Goal: Information Seeking & Learning: Understand process/instructions

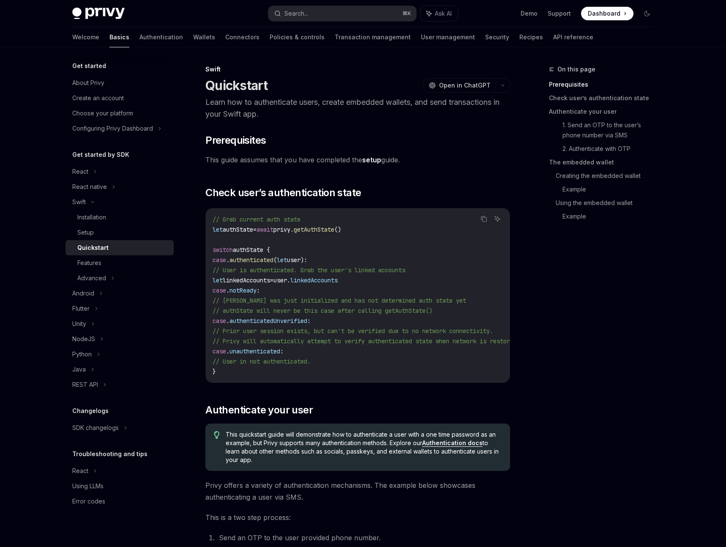
click at [174, 41] on div "Welcome Basics Authentication Wallets Connectors Policies & controls Transactio…" at bounding box center [332, 37] width 521 height 20
click at [193, 40] on link "Wallets" at bounding box center [204, 37] width 22 height 20
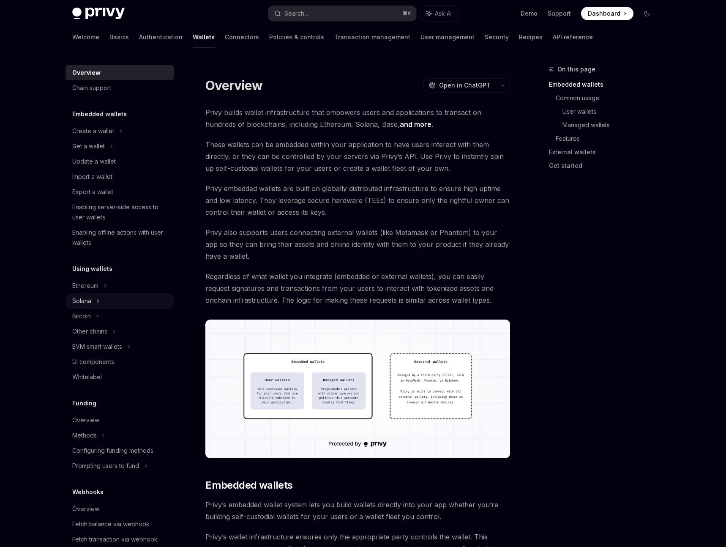
click at [88, 151] on div "Solana" at bounding box center [88, 146] width 33 height 10
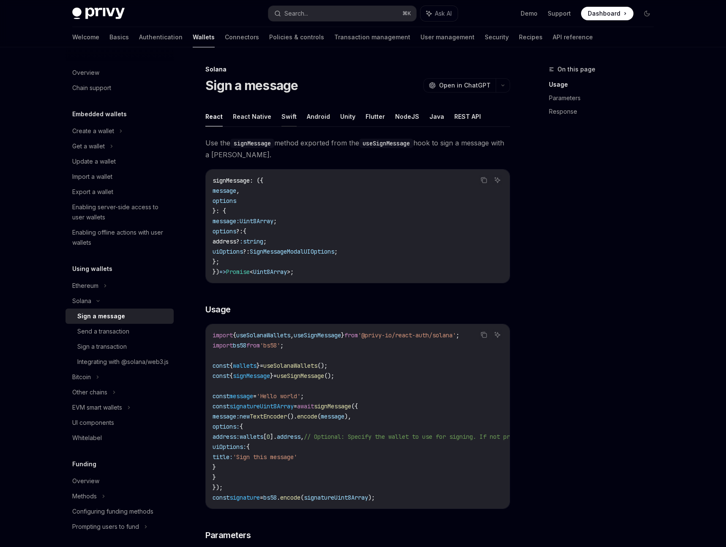
click at [286, 117] on button "Swift" at bounding box center [288, 116] width 15 height 20
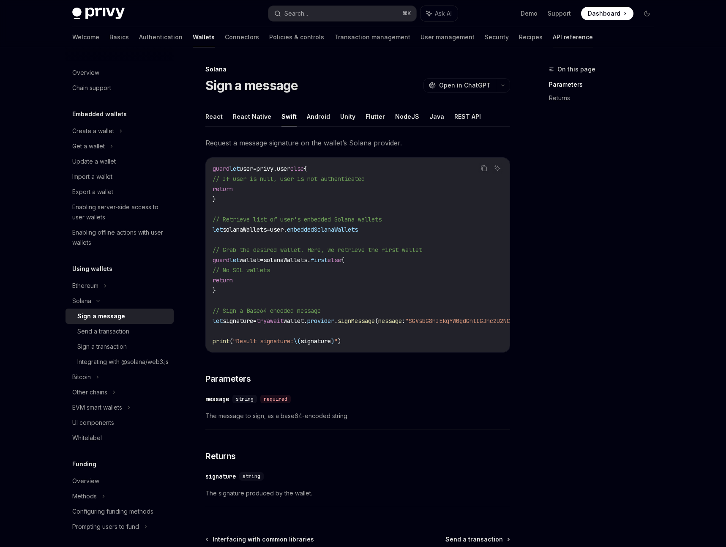
click at [552, 38] on link "API reference" at bounding box center [572, 37] width 40 height 20
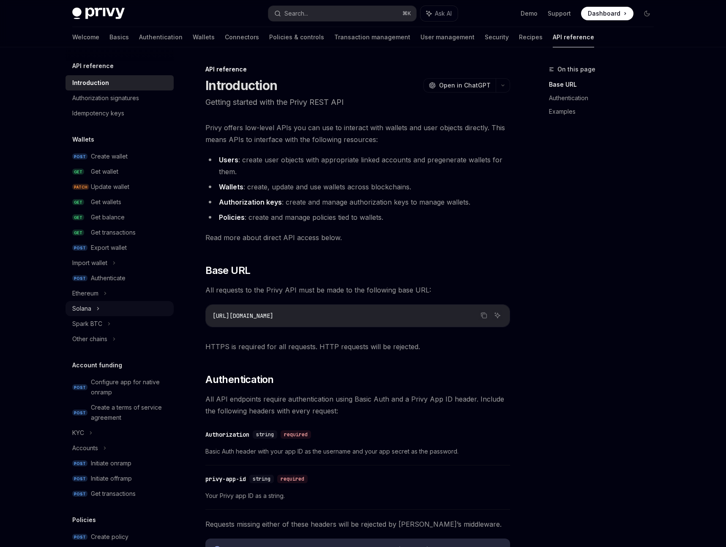
click at [85, 309] on div "Solana" at bounding box center [81, 308] width 19 height 10
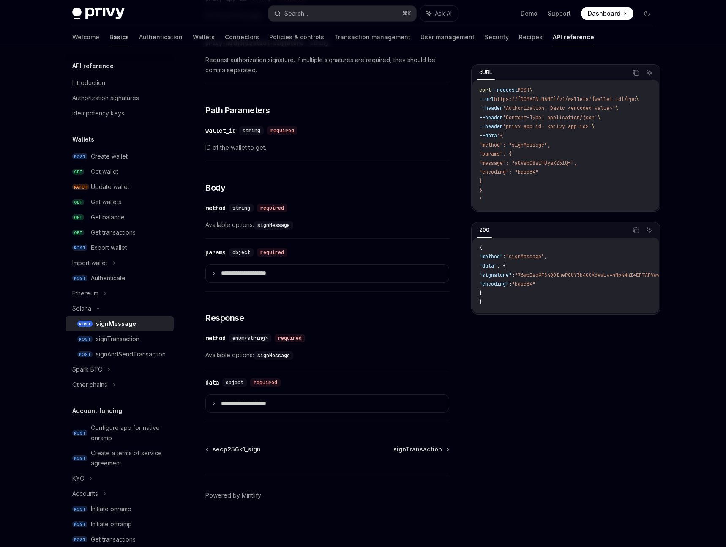
click at [109, 42] on link "Basics" at bounding box center [118, 37] width 19 height 20
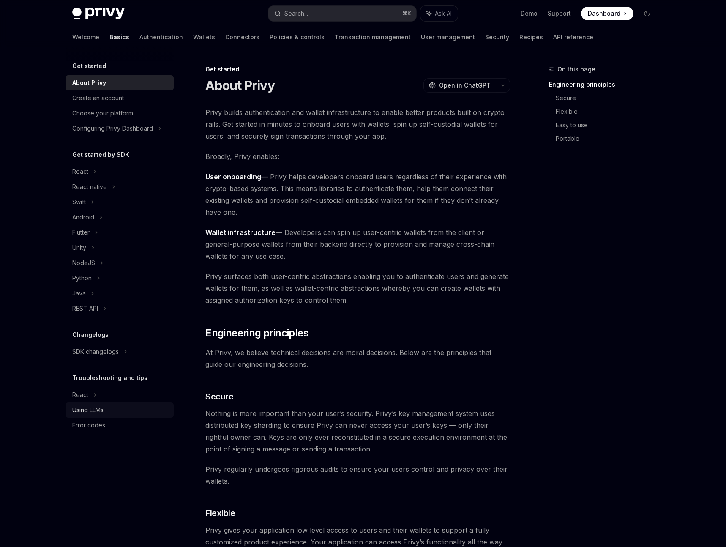
click at [98, 411] on div "Using LLMs" at bounding box center [87, 410] width 31 height 10
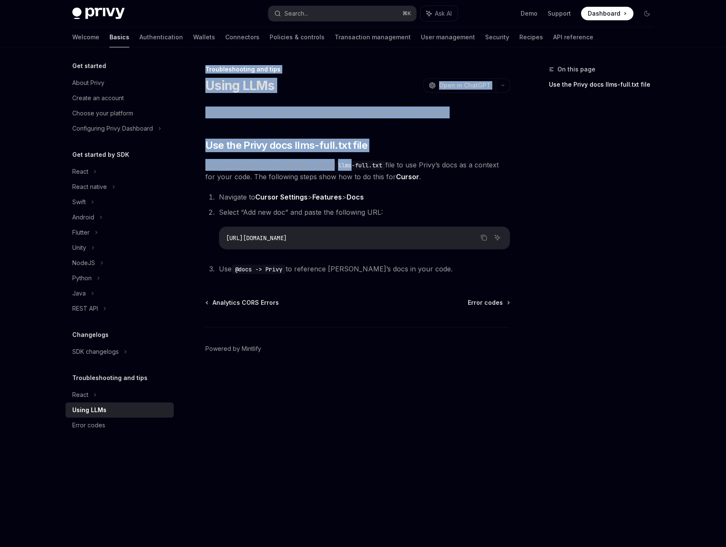
drag, startPoint x: 209, startPoint y: 70, endPoint x: 339, endPoint y: 162, distance: 159.3
click at [351, 168] on div "Troubleshooting and tips Using LLMs OpenAI Open in ChatGPT OpenAI Open in ChatG…" at bounding box center [278, 305] width 466 height 482
drag, startPoint x: 238, startPoint y: 109, endPoint x: 225, endPoint y: 101, distance: 15.4
click at [238, 109] on span "Privy’s docs are LLM-friendly to help developers integrate with Privy faster." at bounding box center [357, 112] width 305 height 12
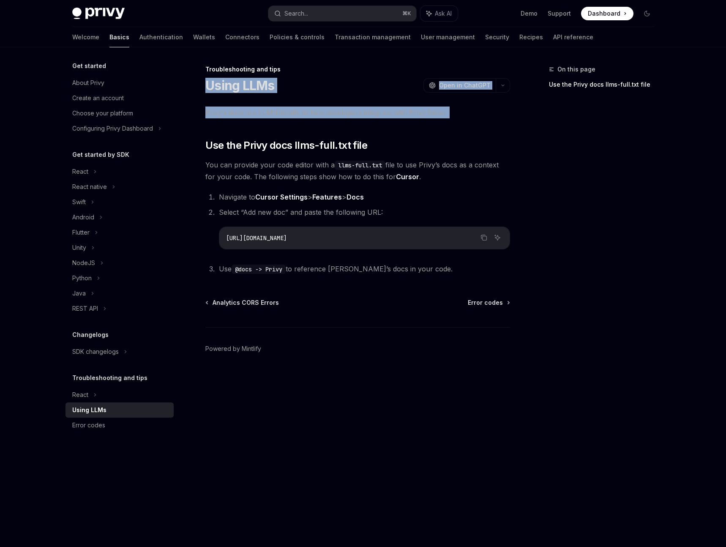
drag, startPoint x: 208, startPoint y: 86, endPoint x: 323, endPoint y: 129, distance: 122.8
click at [343, 133] on div "Troubleshooting and tips Using LLMs OpenAI Open in ChatGPT OpenAI Open in ChatG…" at bounding box center [278, 305] width 466 height 482
drag, startPoint x: 321, startPoint y: 129, endPoint x: 295, endPoint y: 121, distance: 27.7
click at [321, 129] on div "Privy’s docs are LLM-friendly to help developers integrate with Privy faster. ​…" at bounding box center [357, 190] width 305 height 168
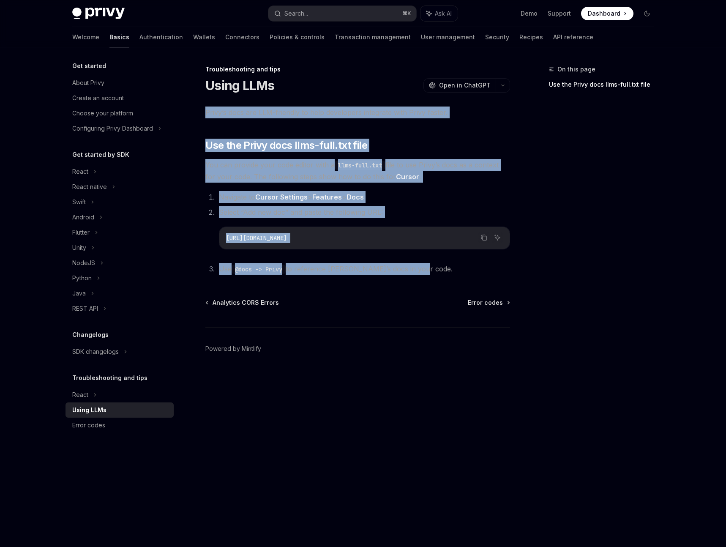
drag, startPoint x: 205, startPoint y: 112, endPoint x: 420, endPoint y: 266, distance: 264.2
click at [420, 266] on div "Privy’s docs are LLM-friendly to help developers integrate with Privy faster. ​…" at bounding box center [357, 190] width 305 height 168
copy div "Privy’s docs are LLM-friendly to help developers integrate with Privy faster. ​…"
click at [481, 241] on button "Copy the contents from the code block" at bounding box center [483, 237] width 11 height 11
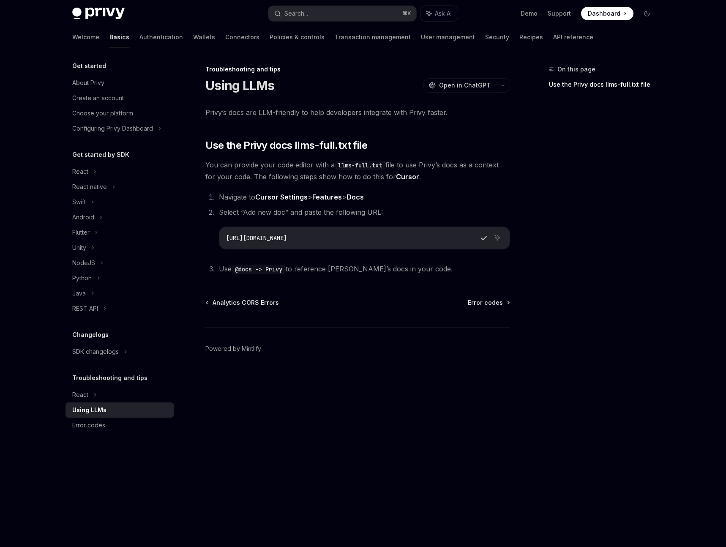
click at [458, 285] on div "Troubleshooting and tips Using LLMs OpenAI Open in ChatGPT OpenAI Open in ChatG…" at bounding box center [278, 305] width 466 height 482
drag, startPoint x: 237, startPoint y: 271, endPoint x: 288, endPoint y: 272, distance: 50.7
click at [286, 272] on code "@docs -> Privy" at bounding box center [258, 268] width 54 height 9
copy code "@docs -> Privy"
click at [79, 203] on div "Swift" at bounding box center [79, 202] width 14 height 10
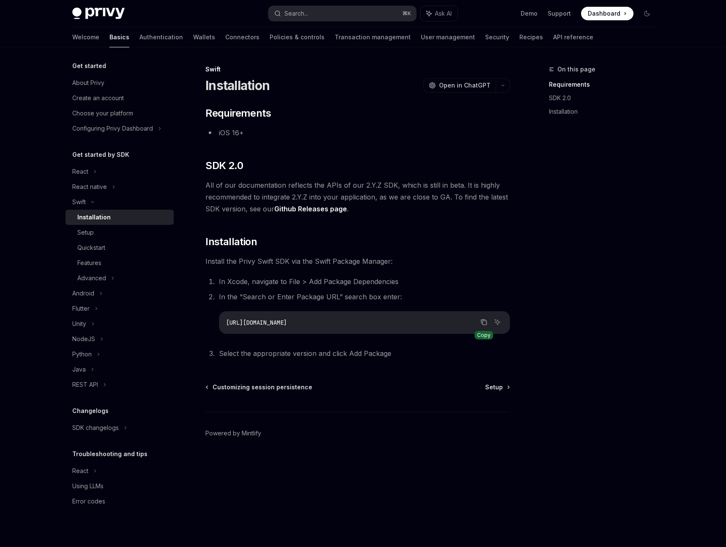
click at [483, 324] on icon "Copy the contents from the code block" at bounding box center [483, 321] width 7 height 7
click at [84, 234] on div "Setup" at bounding box center [85, 232] width 16 height 10
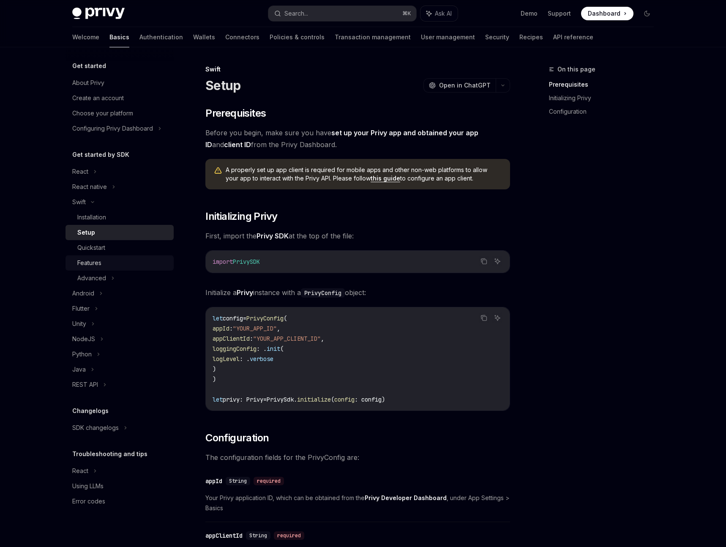
click at [92, 264] on div "Features" at bounding box center [89, 263] width 24 height 10
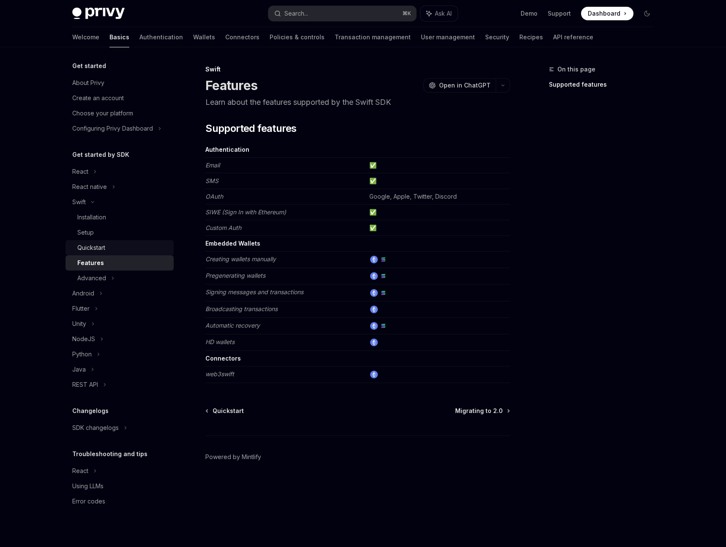
click at [94, 248] on div "Quickstart" at bounding box center [91, 247] width 28 height 10
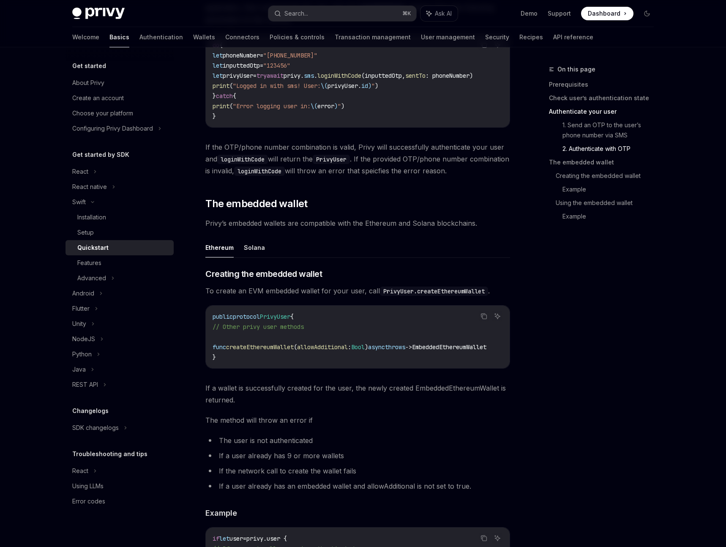
scroll to position [832, 0]
click at [256, 257] on button "Solana" at bounding box center [254, 247] width 21 height 20
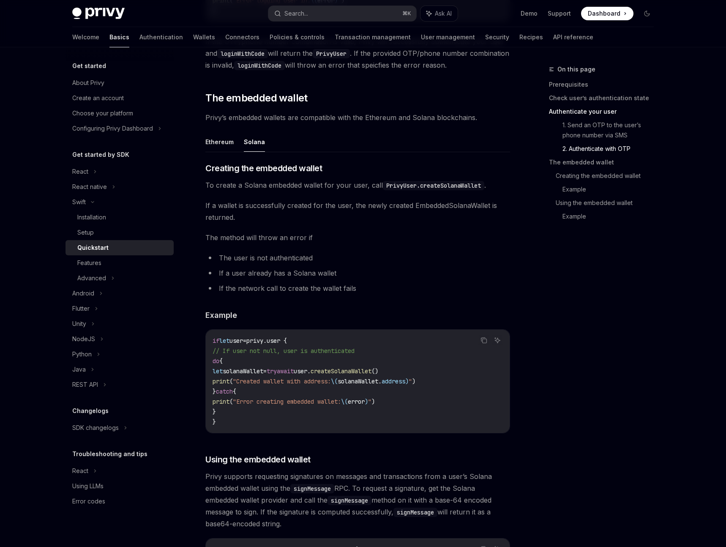
scroll to position [939, 0]
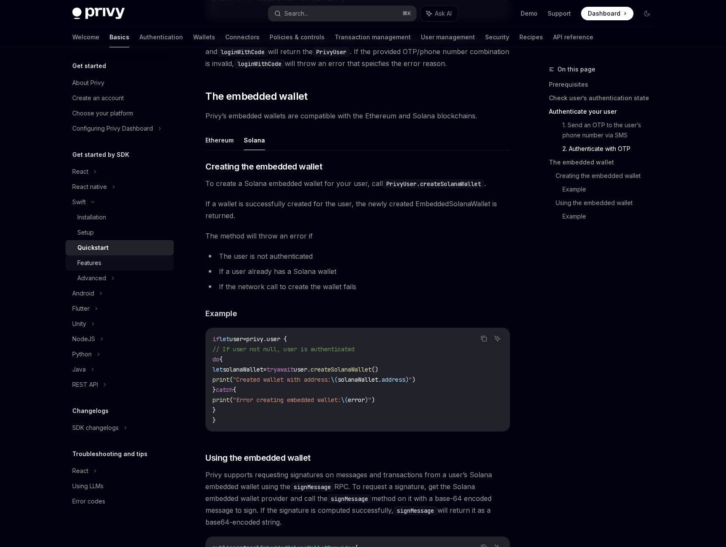
click at [88, 264] on div "Features" at bounding box center [89, 263] width 24 height 10
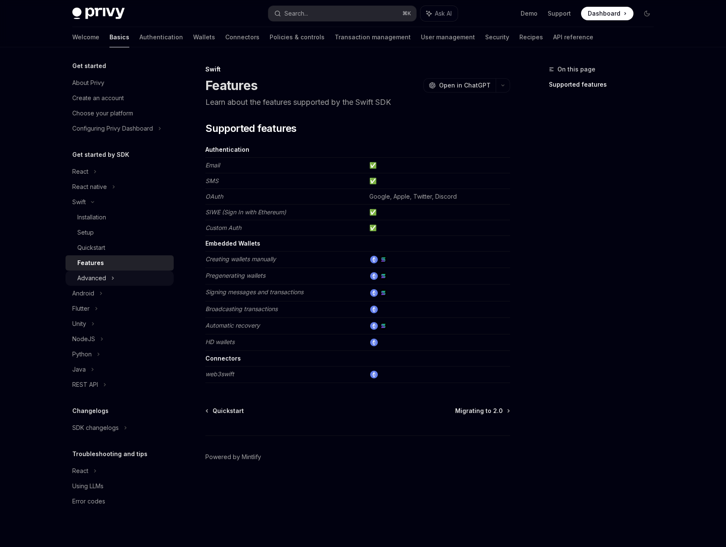
click at [94, 281] on div "Advanced" at bounding box center [91, 278] width 29 height 10
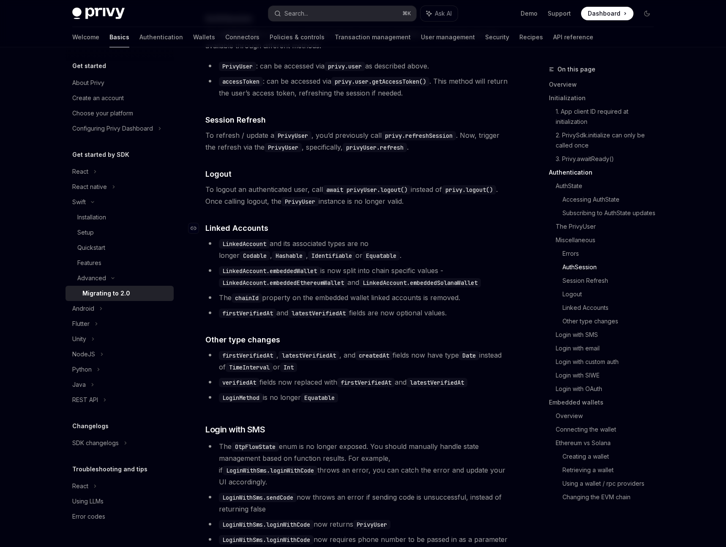
scroll to position [1577, 0]
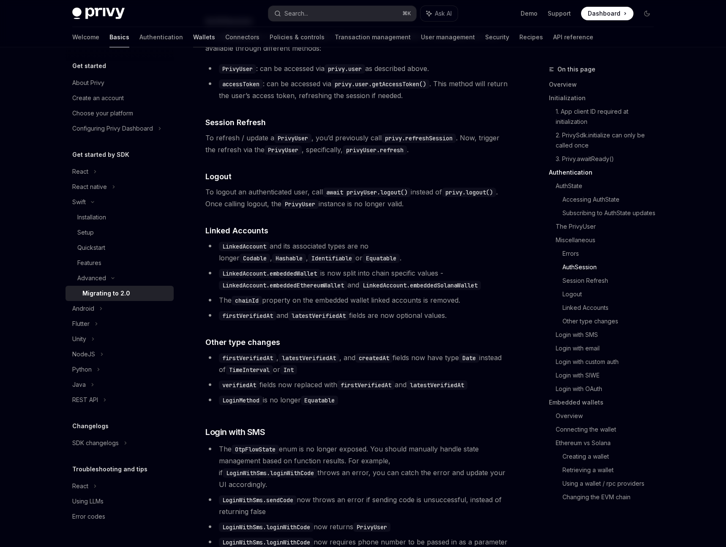
click at [193, 39] on link "Wallets" at bounding box center [204, 37] width 22 height 20
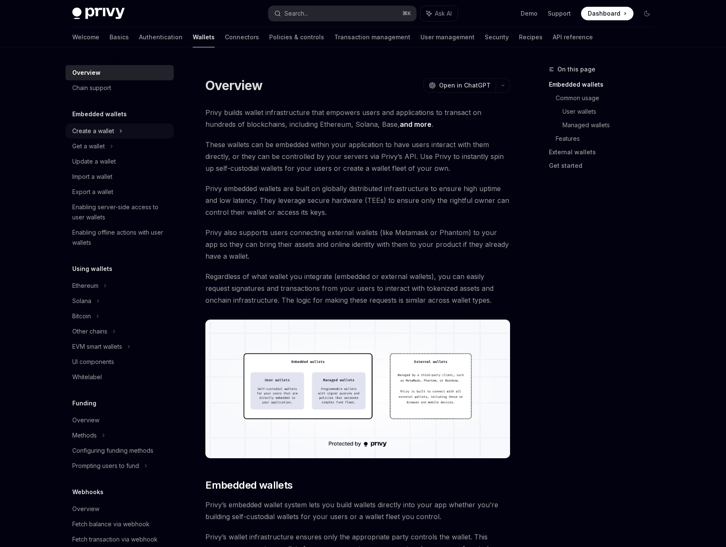
click at [88, 131] on div "Create a wallet" at bounding box center [93, 131] width 42 height 10
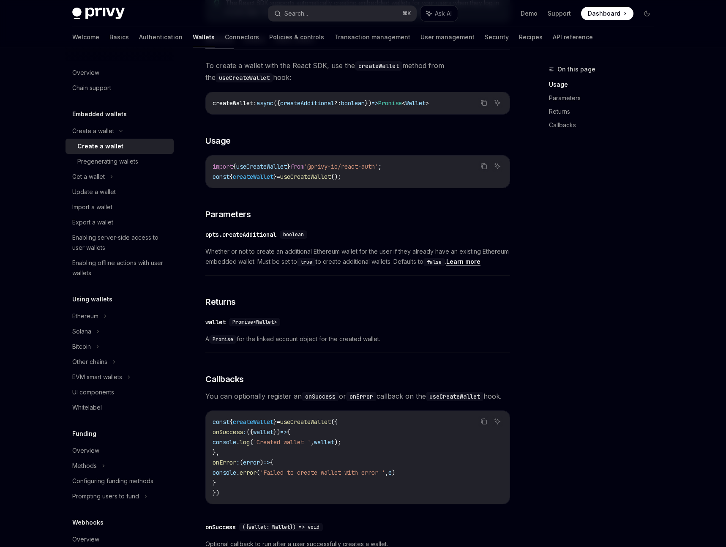
scroll to position [267, 0]
click at [101, 165] on div "Pregenerating wallets" at bounding box center [107, 161] width 61 height 10
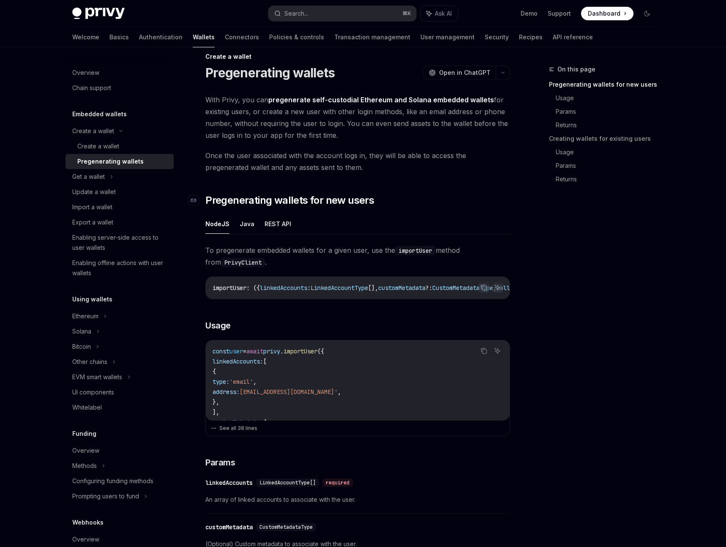
scroll to position [12, 0]
click at [99, 179] on div "Get a wallet" at bounding box center [88, 176] width 33 height 10
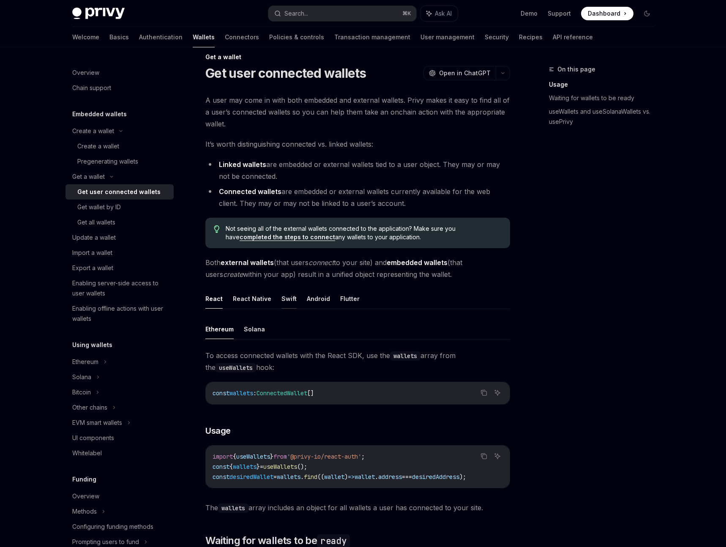
click at [288, 301] on button "Swift" at bounding box center [288, 298] width 15 height 20
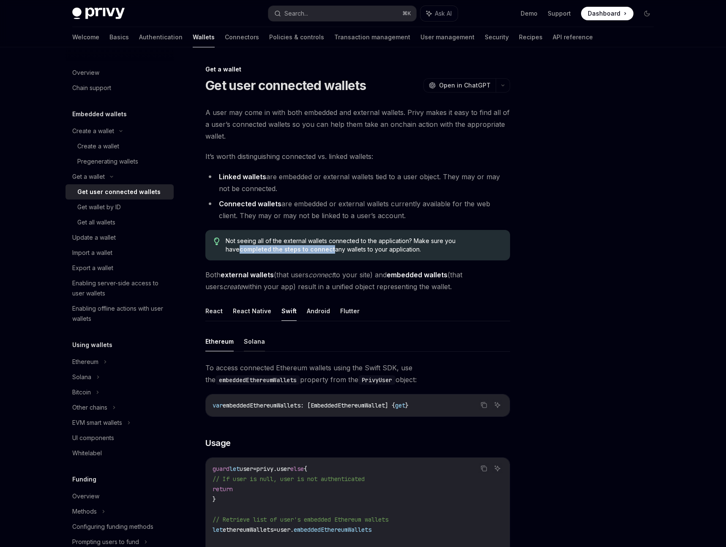
click at [253, 343] on button "Solana" at bounding box center [254, 341] width 21 height 20
type textarea "*"
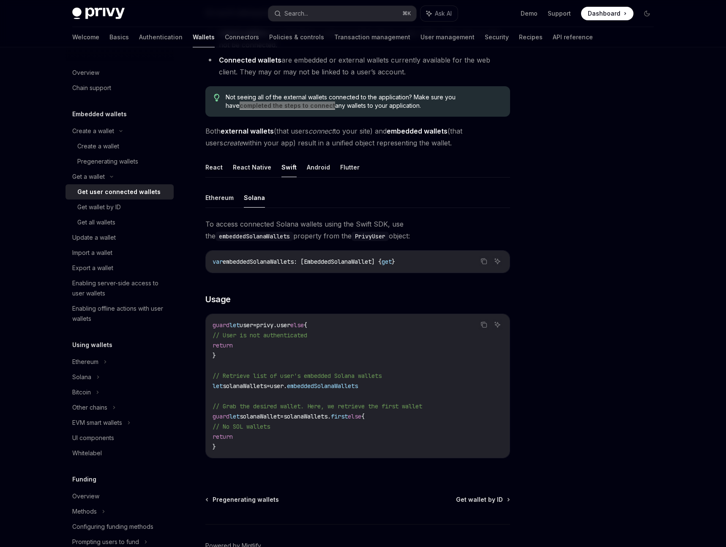
scroll to position [147, 0]
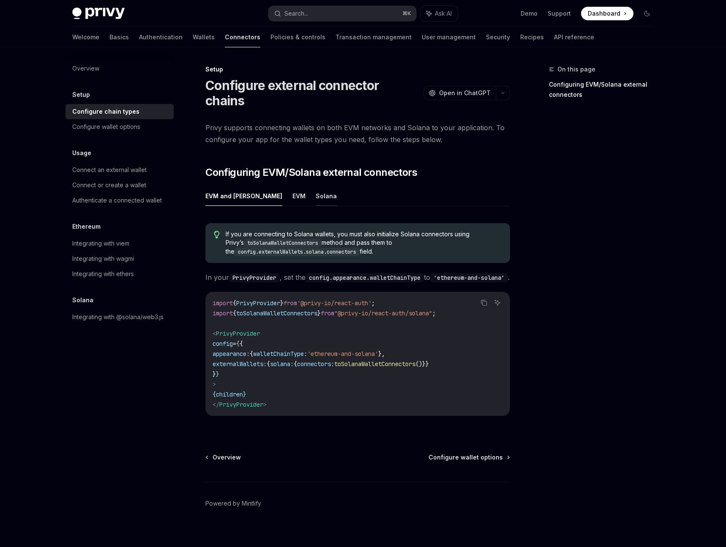
click at [315, 198] on button "Solana" at bounding box center [325, 196] width 21 height 20
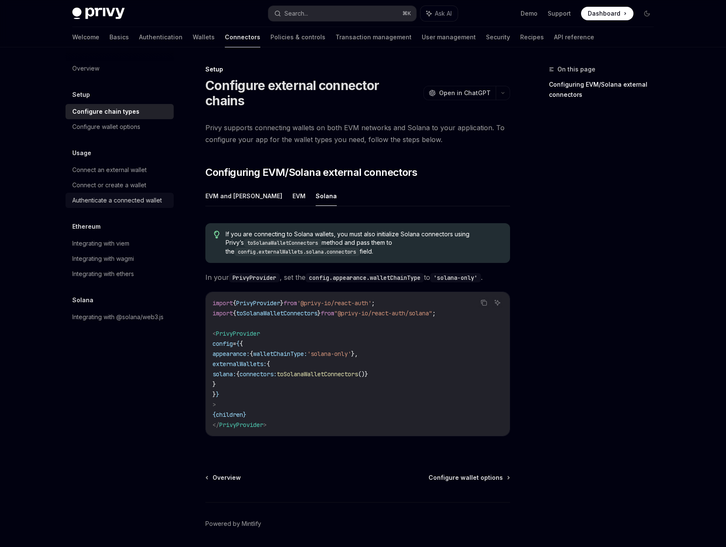
scroll to position [0, 0]
click at [103, 185] on div "Connect or create a wallet" at bounding box center [109, 185] width 74 height 10
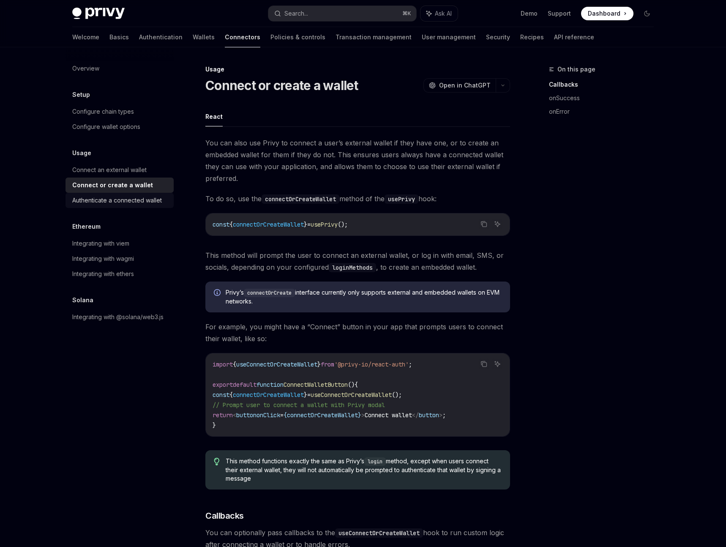
click at [111, 200] on div "Authenticate a connected wallet" at bounding box center [117, 200] width 90 height 10
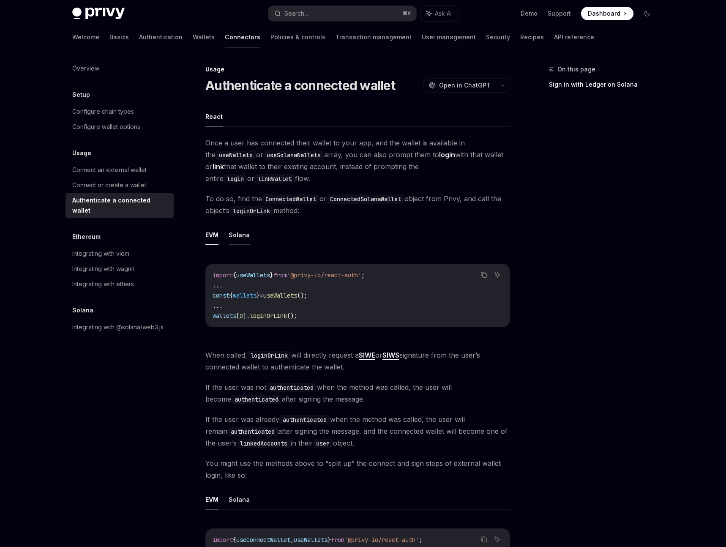
click at [239, 240] on button "Solana" at bounding box center [238, 235] width 21 height 20
click at [242, 501] on button "Solana" at bounding box center [238, 499] width 21 height 20
click at [119, 322] on div "Integrating with @solana/web3.js" at bounding box center [117, 327] width 91 height 10
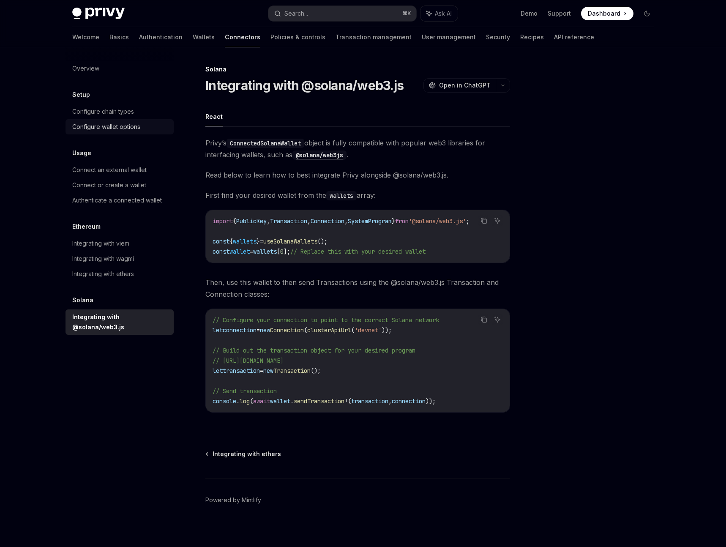
click at [104, 128] on div "Configure wallet options" at bounding box center [106, 127] width 68 height 10
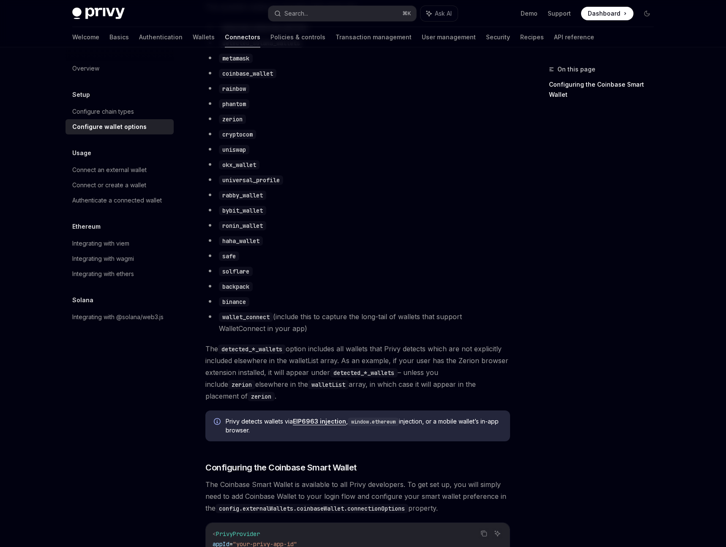
scroll to position [499, 0]
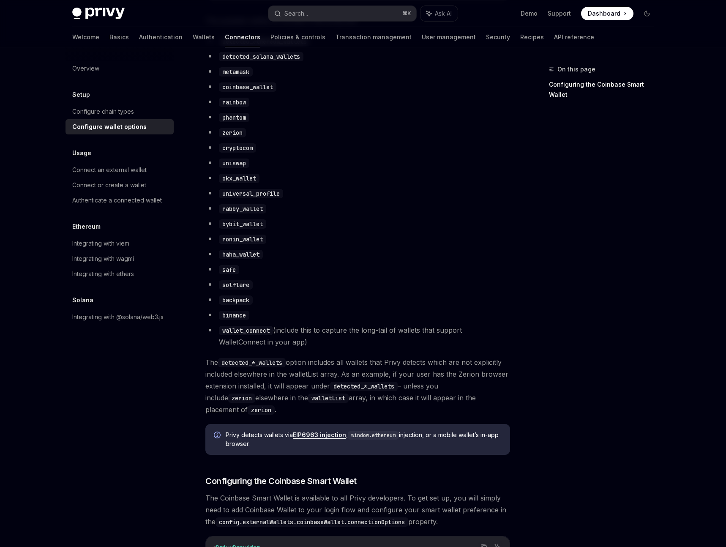
click at [234, 122] on code "phantom" at bounding box center [234, 117] width 30 height 9
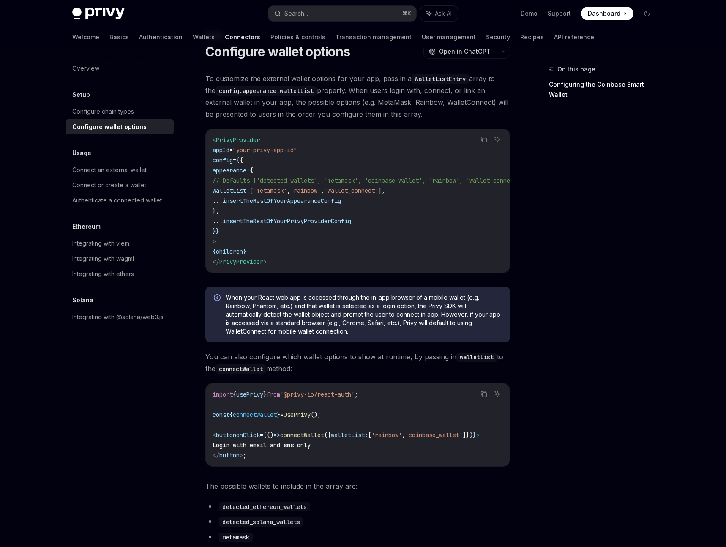
scroll to position [0, 0]
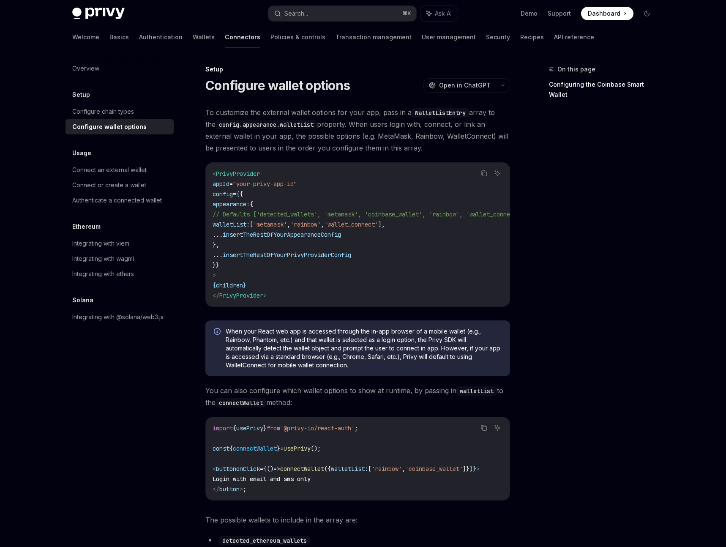
click at [351, 142] on span "To customize the external wallet options for your app, pass in a WalletListEntr…" at bounding box center [357, 129] width 305 height 47
click at [99, 170] on div "Connect an external wallet" at bounding box center [109, 170] width 74 height 10
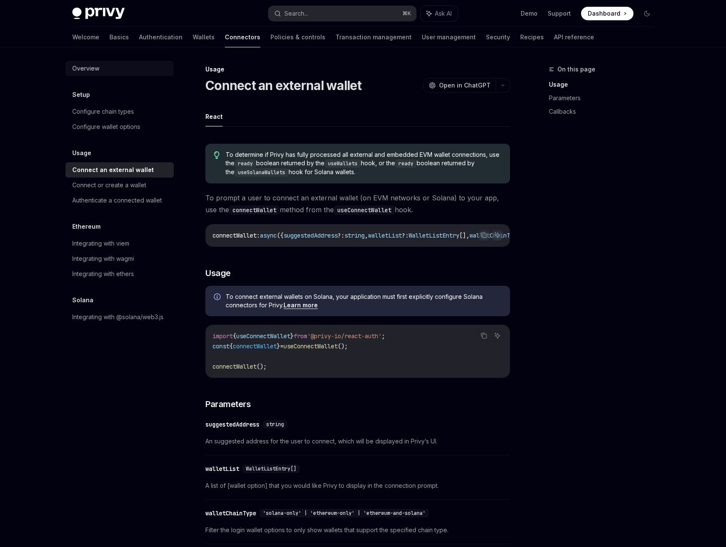
click at [87, 70] on div "Overview" at bounding box center [85, 68] width 27 height 10
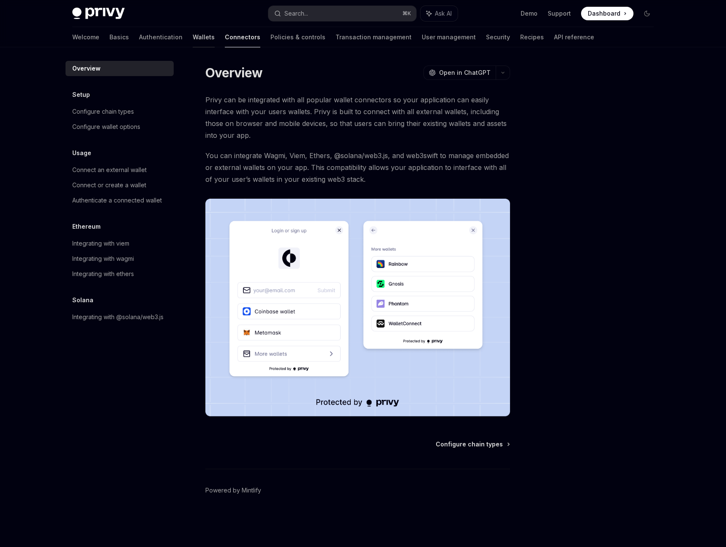
click at [193, 38] on link "Wallets" at bounding box center [204, 37] width 22 height 20
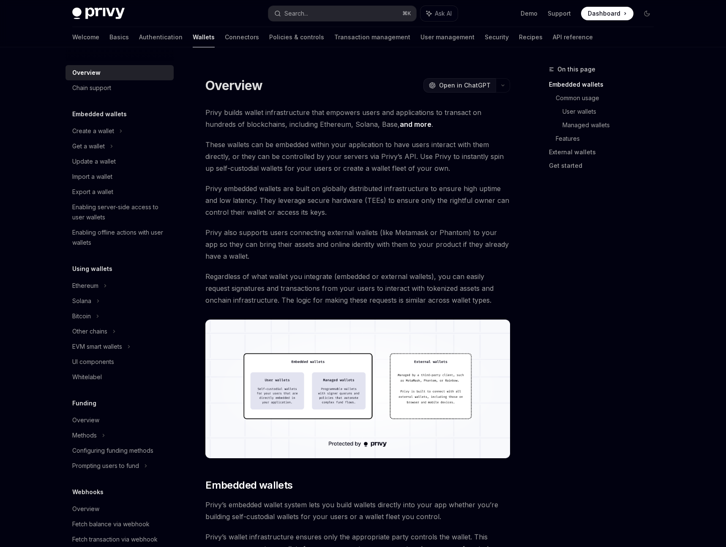
click at [459, 86] on span "Open in ChatGPT" at bounding box center [465, 85] width 52 height 8
click at [501, 89] on button "button" at bounding box center [502, 85] width 14 height 14
click at [445, 87] on span "Open in ChatGPT" at bounding box center [465, 85] width 52 height 8
click at [500, 84] on icon "button" at bounding box center [503, 85] width 10 height 3
click at [395, 85] on div "Overview OpenAI Open in ChatGPT" at bounding box center [357, 85] width 305 height 15
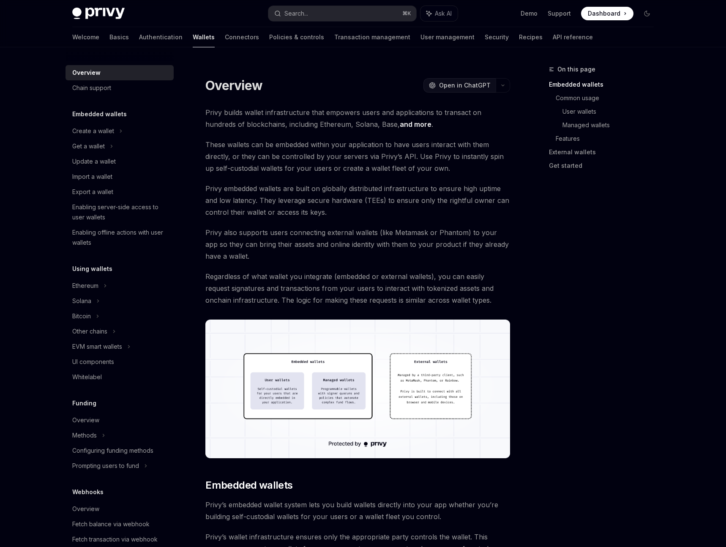
click at [457, 83] on span "Open in ChatGPT" at bounding box center [465, 85] width 52 height 8
click at [456, 86] on span "Open in ChatGPT" at bounding box center [465, 85] width 52 height 8
click at [109, 36] on link "Basics" at bounding box center [118, 37] width 19 height 20
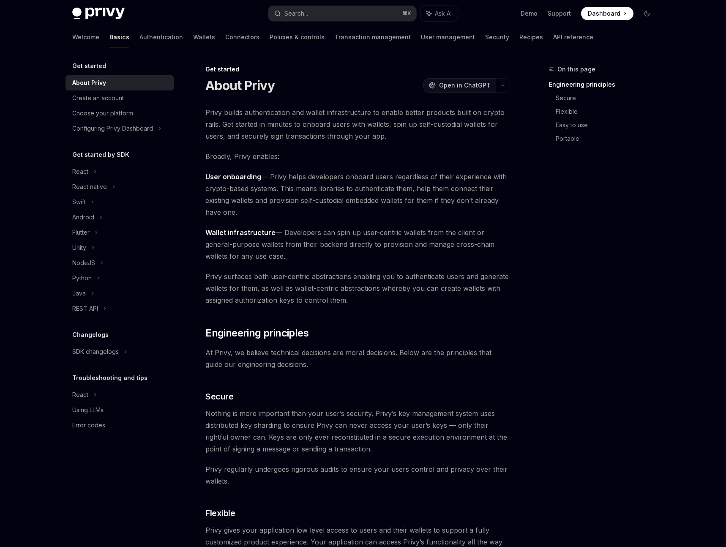
click at [452, 90] on button "OpenAI Open in ChatGPT" at bounding box center [459, 85] width 72 height 14
click at [193, 36] on link "Wallets" at bounding box center [204, 37] width 22 height 20
type textarea "*"
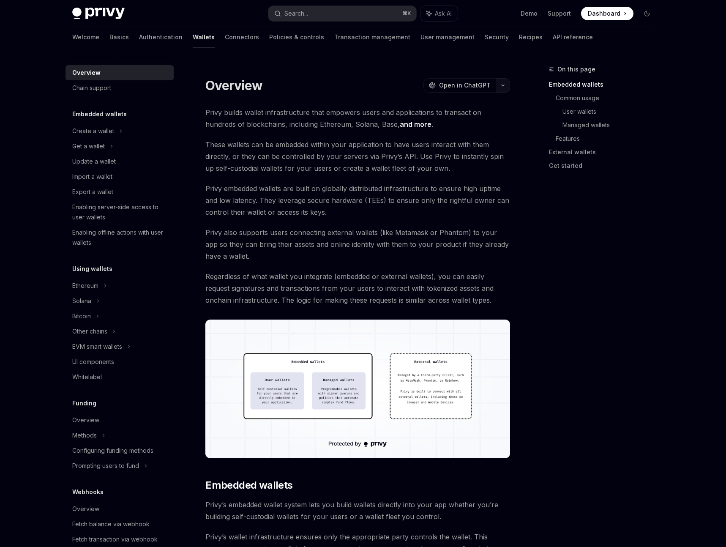
click at [505, 89] on button "button" at bounding box center [502, 85] width 14 height 14
click at [440, 125] on div "Open in Claude" at bounding box center [457, 123] width 72 height 8
click at [450, 87] on span "Open in ChatGPT" at bounding box center [465, 85] width 52 height 8
click at [411, 128] on span "Privy builds wallet infrastructure that empowers users and applications to tran…" at bounding box center [357, 118] width 305 height 24
type textarea "*"
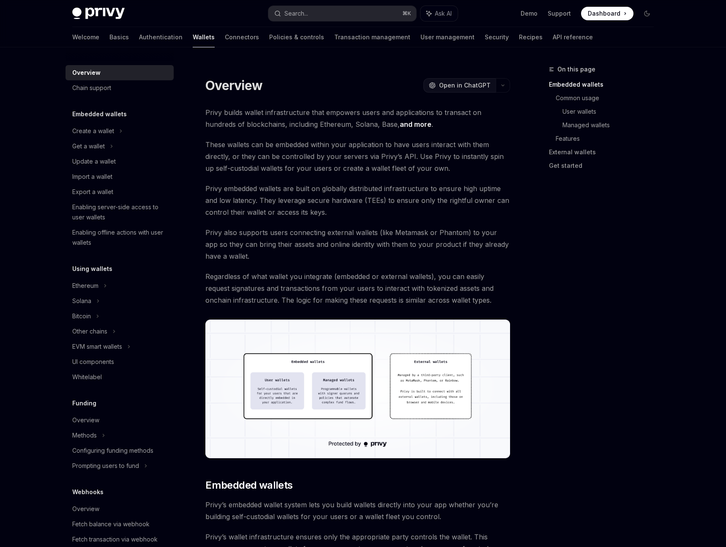
click at [458, 84] on span "Open in ChatGPT" at bounding box center [465, 85] width 52 height 8
click at [457, 87] on span "Open in ChatGPT" at bounding box center [465, 85] width 52 height 8
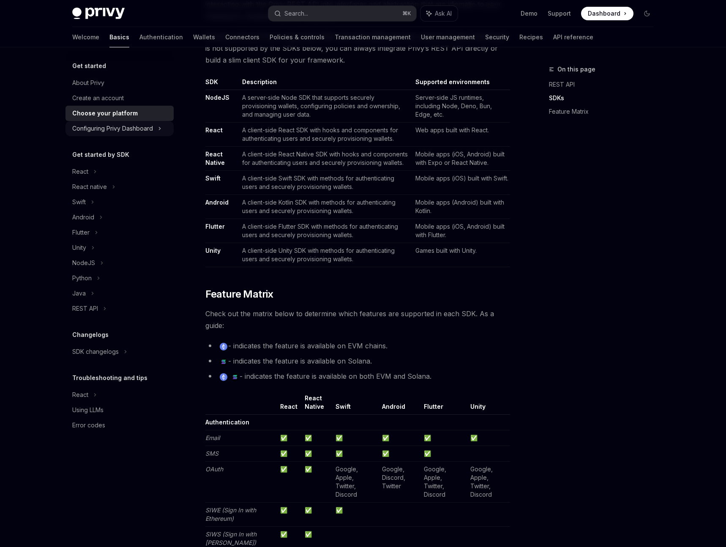
scroll to position [508, 0]
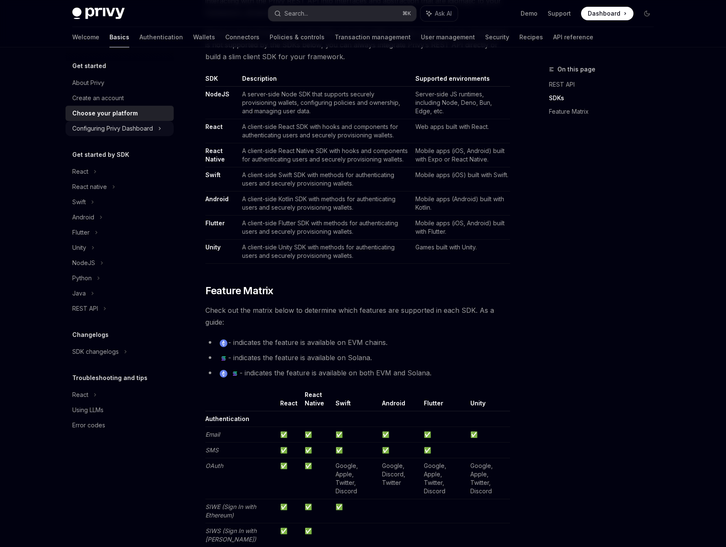
click at [142, 131] on div "Configuring Privy Dashboard" at bounding box center [112, 128] width 81 height 10
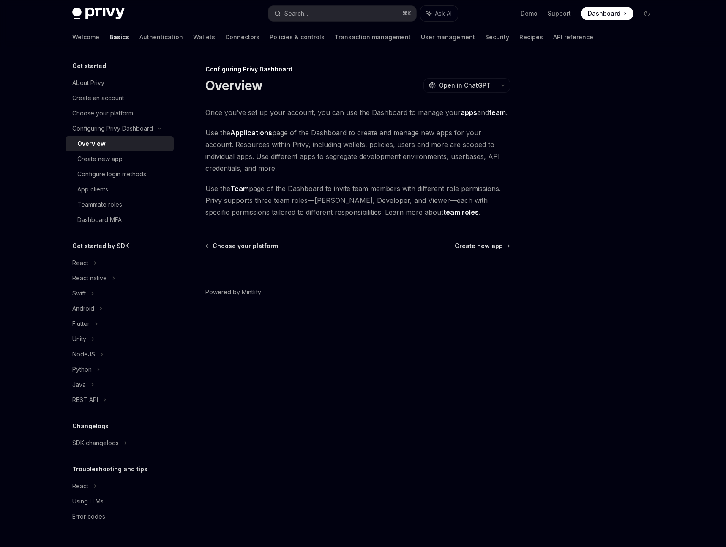
type textarea "*"
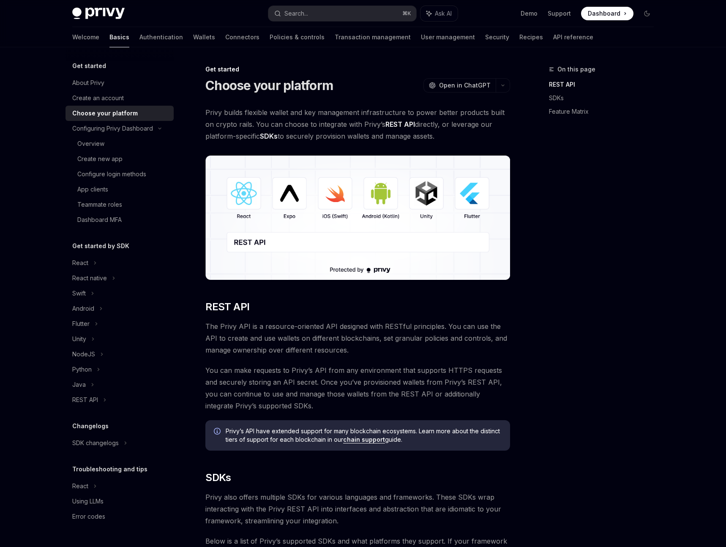
click at [334, 196] on img at bounding box center [357, 217] width 305 height 124
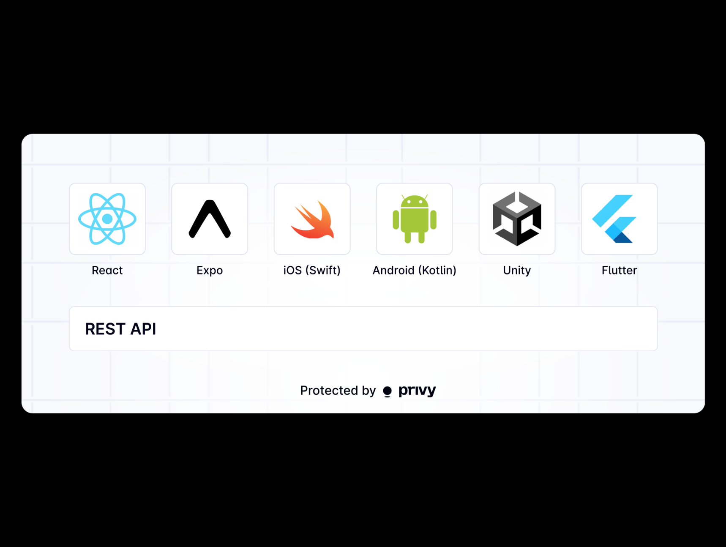
click at [334, 196] on img at bounding box center [362, 273] width 683 height 279
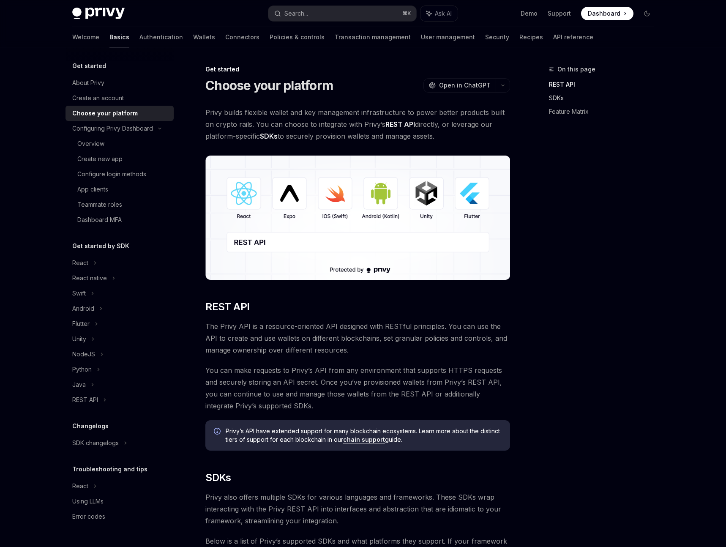
click at [560, 96] on link "SDKs" at bounding box center [604, 98] width 111 height 14
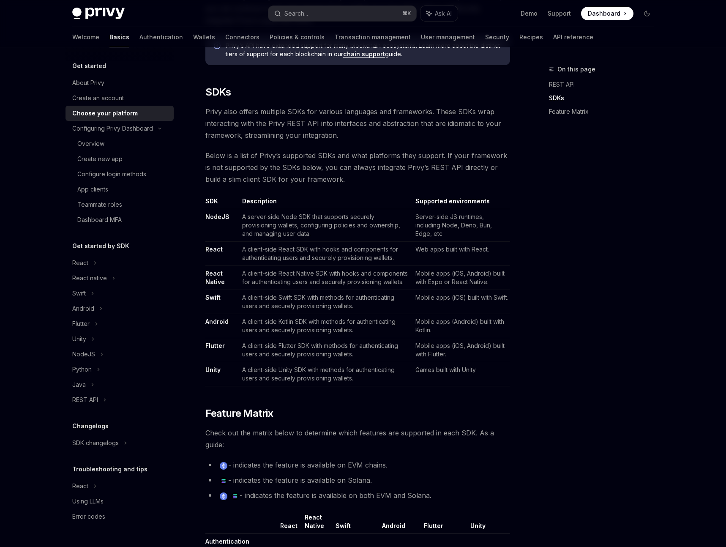
scroll to position [406, 0]
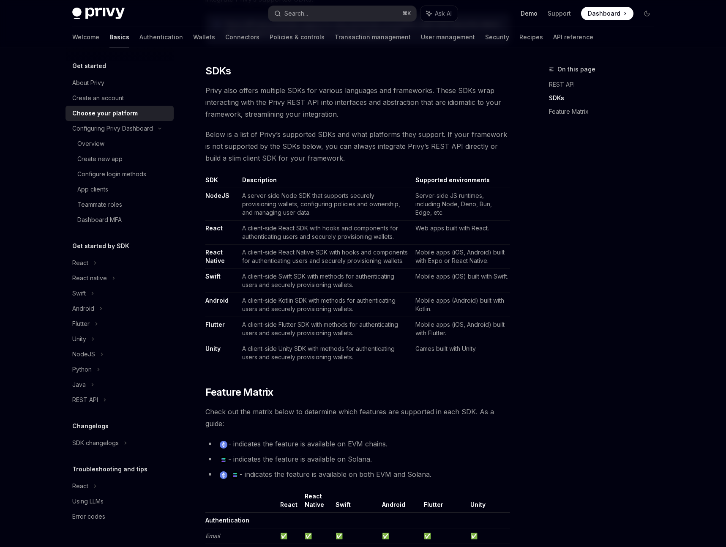
click at [535, 14] on link "Demo" at bounding box center [528, 13] width 17 height 8
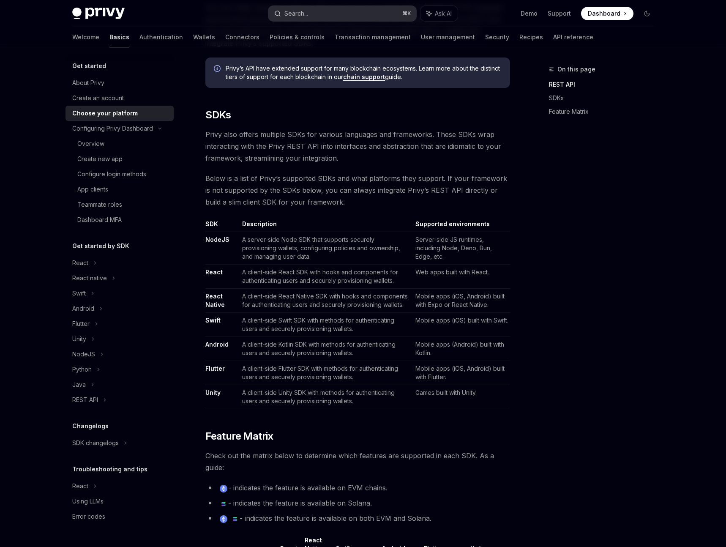
scroll to position [358, 0]
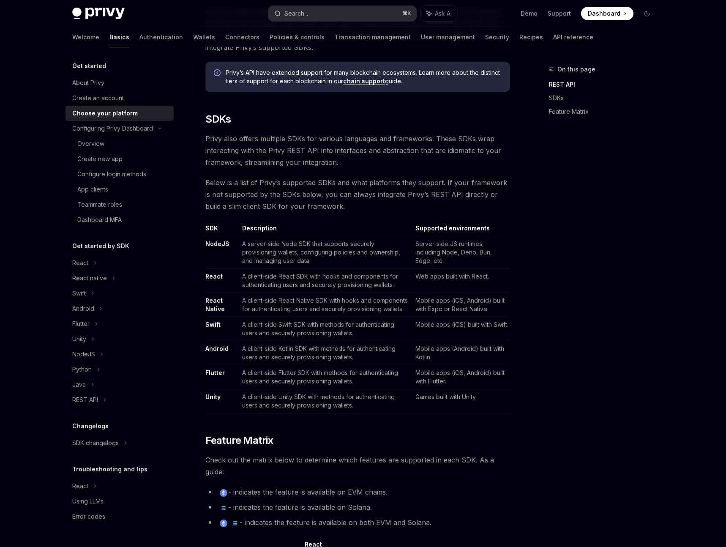
click at [334, 14] on button "Search... ⌘ K" at bounding box center [342, 13] width 148 height 15
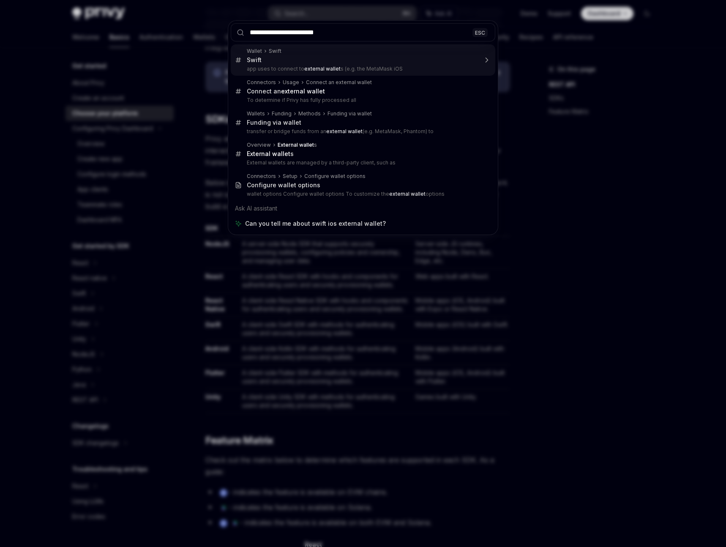
type input "**********"
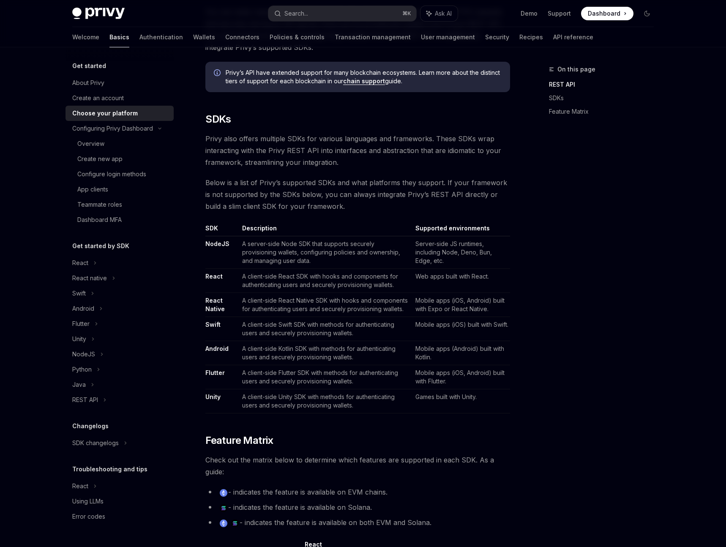
type textarea "*"
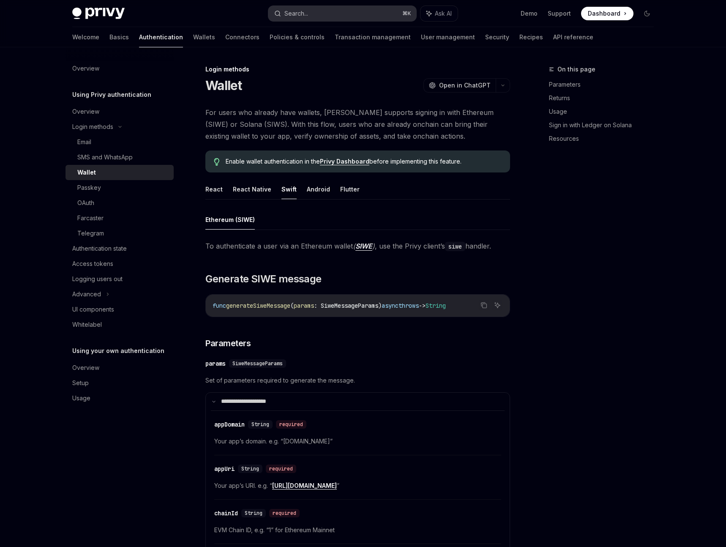
click at [299, 13] on div "Search..." at bounding box center [296, 13] width 24 height 10
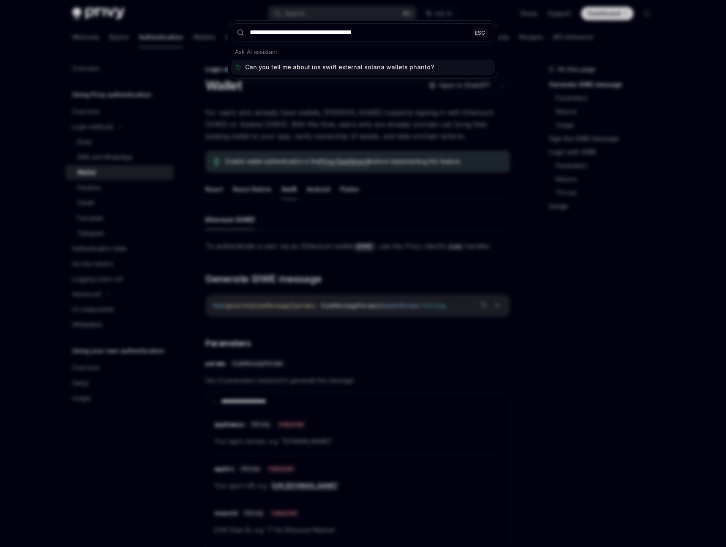
type input "**********"
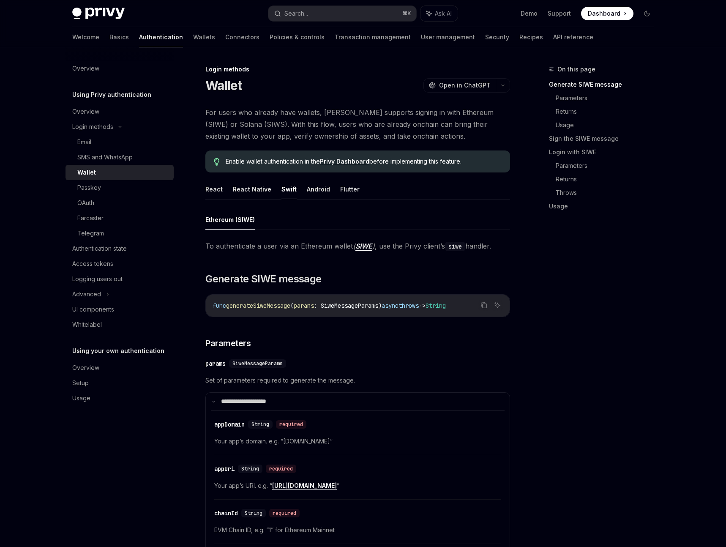
type textarea "*"
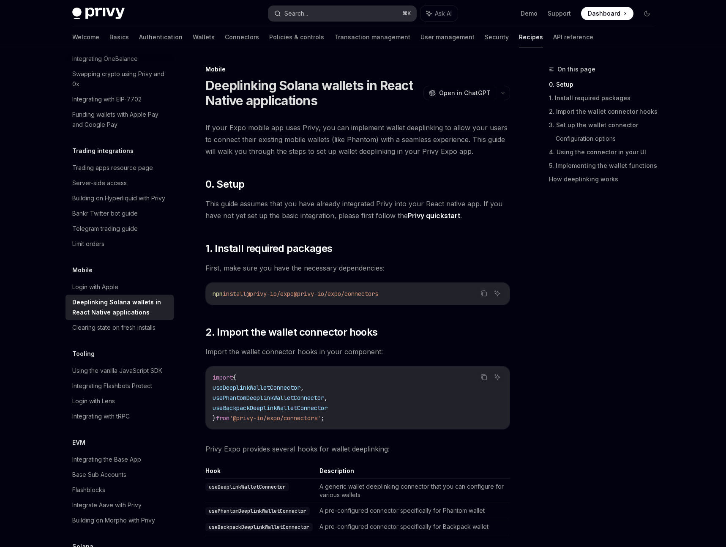
click at [318, 10] on button "Search... ⌘ K" at bounding box center [342, 13] width 148 height 15
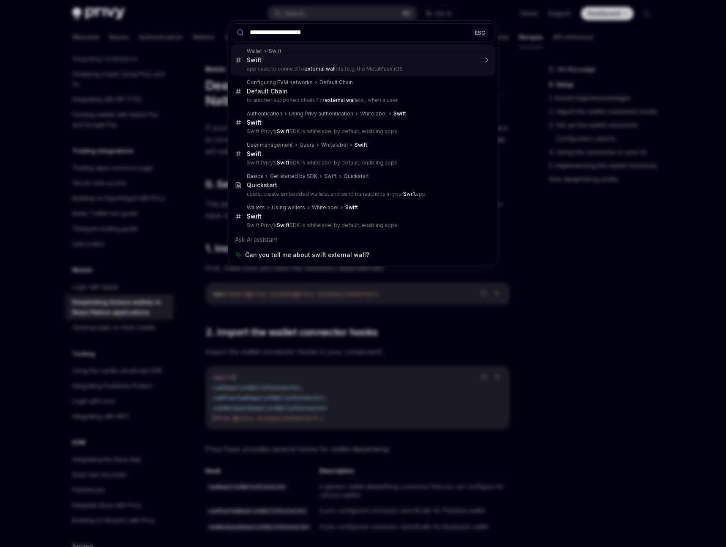
type input "**********"
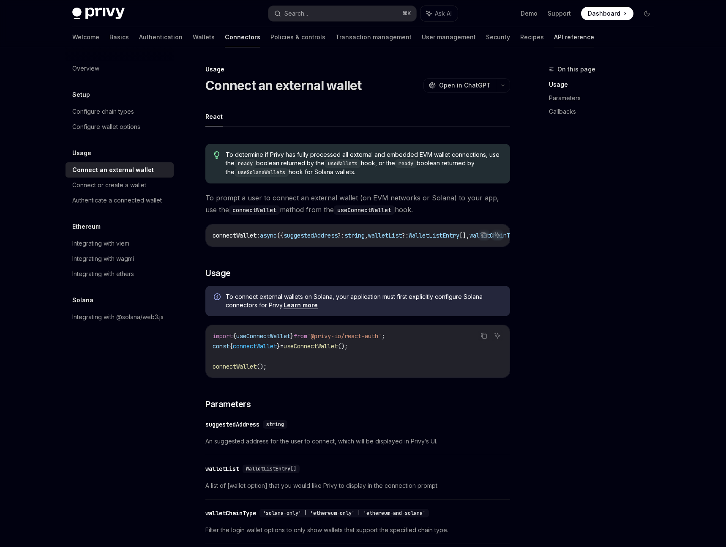
click at [554, 40] on link "API reference" at bounding box center [574, 37] width 40 height 20
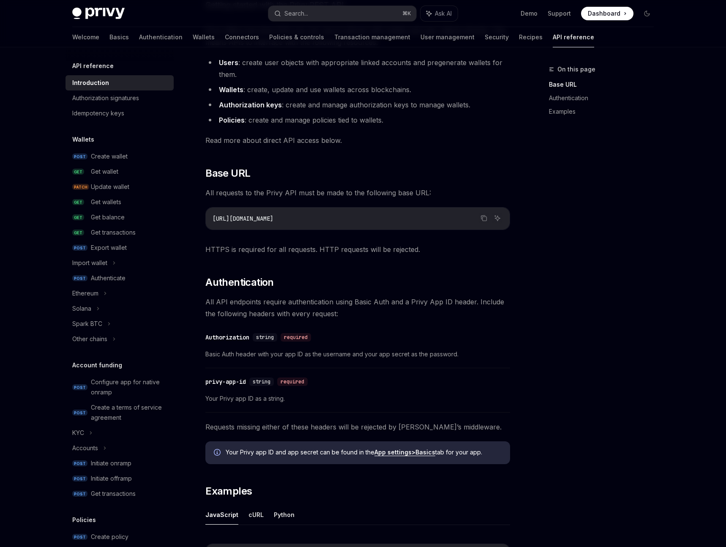
scroll to position [102, 0]
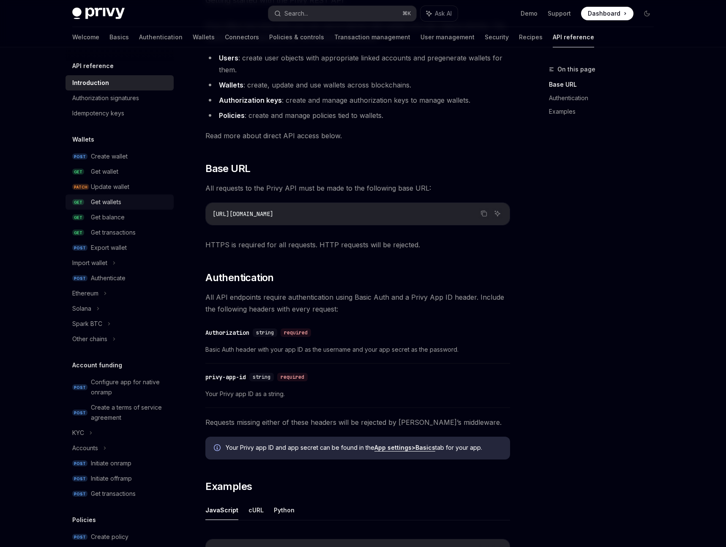
click at [101, 204] on div "Get wallets" at bounding box center [106, 202] width 30 height 10
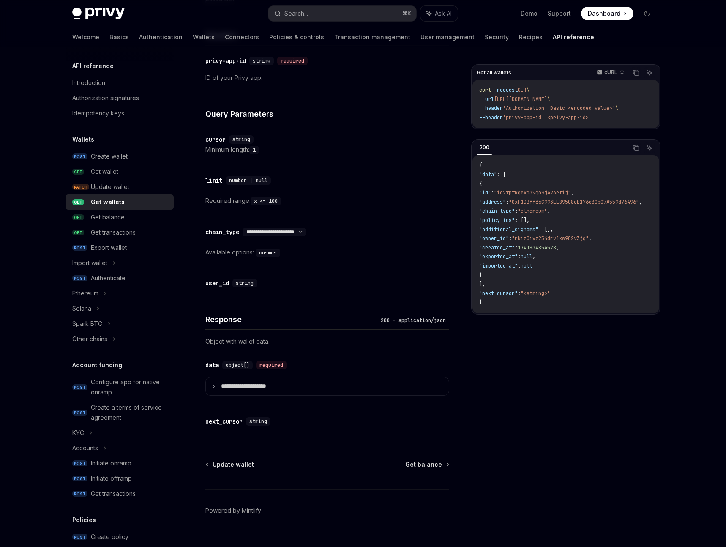
scroll to position [234, 0]
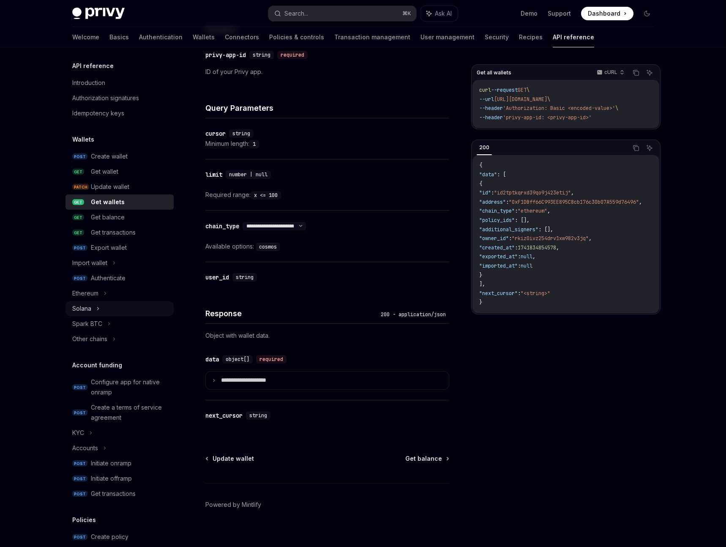
click at [89, 308] on div "Solana" at bounding box center [81, 308] width 19 height 10
type textarea "*"
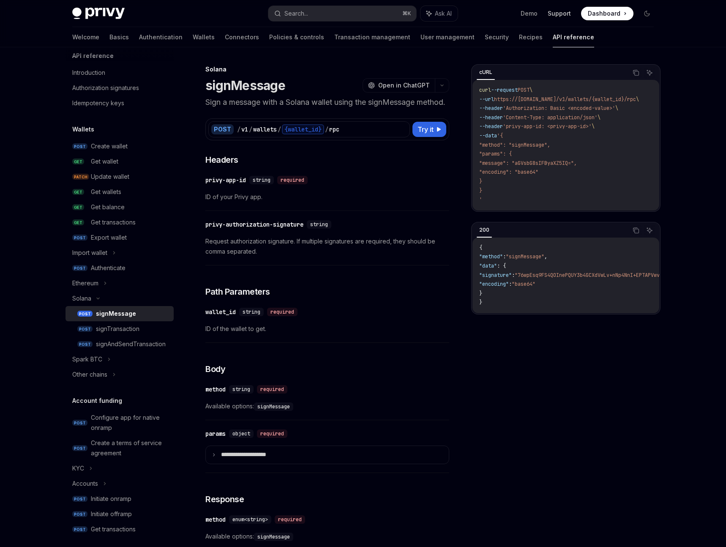
click at [555, 14] on link "Support" at bounding box center [558, 13] width 23 height 8
click at [561, 15] on link "Support" at bounding box center [558, 13] width 23 height 8
click at [324, 15] on button "Search... ⌘ K" at bounding box center [342, 13] width 148 height 15
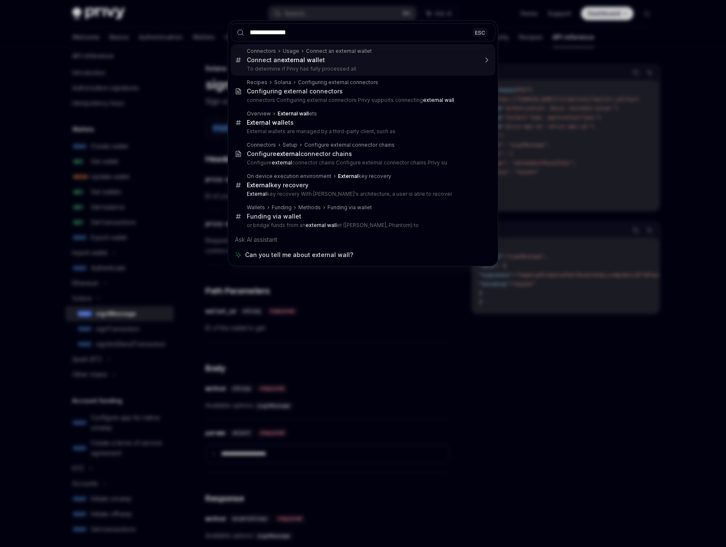
type input "**********"
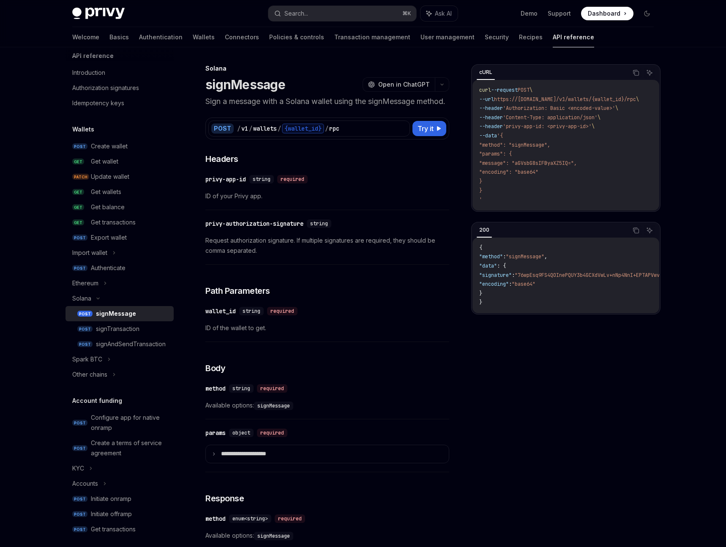
scroll to position [47, 0]
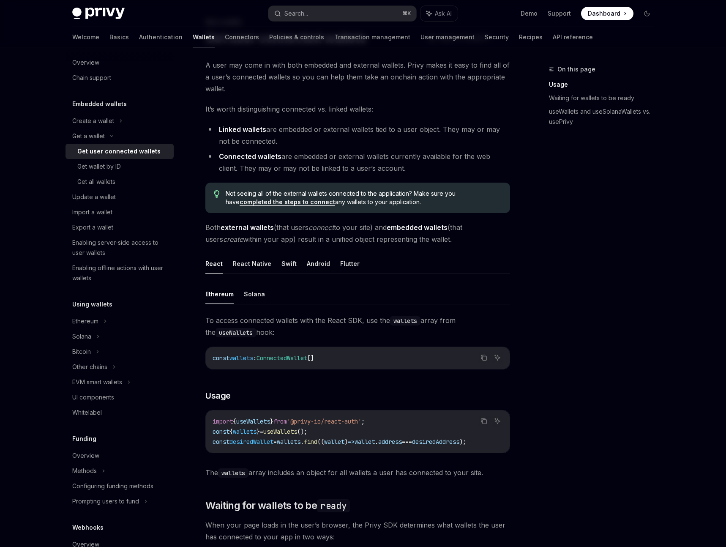
click at [294, 264] on ul "React React Native Swift Android Flutter" at bounding box center [357, 263] width 305 height 20
click at [291, 265] on button "Swift" at bounding box center [288, 263] width 15 height 20
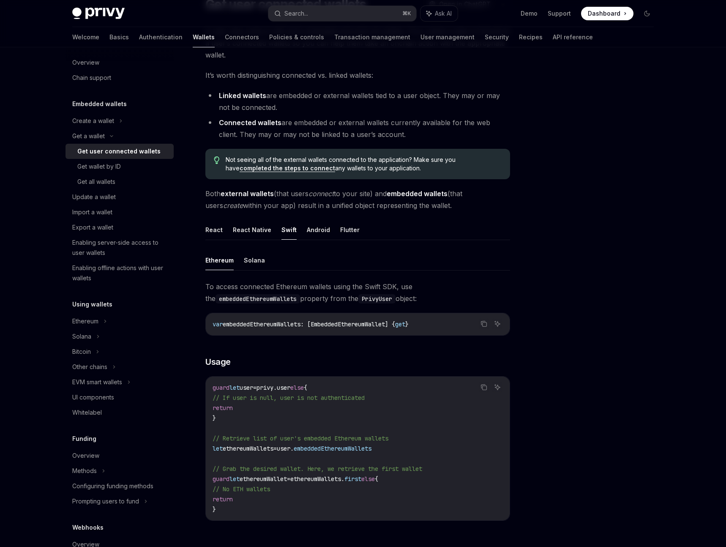
scroll to position [93, 0]
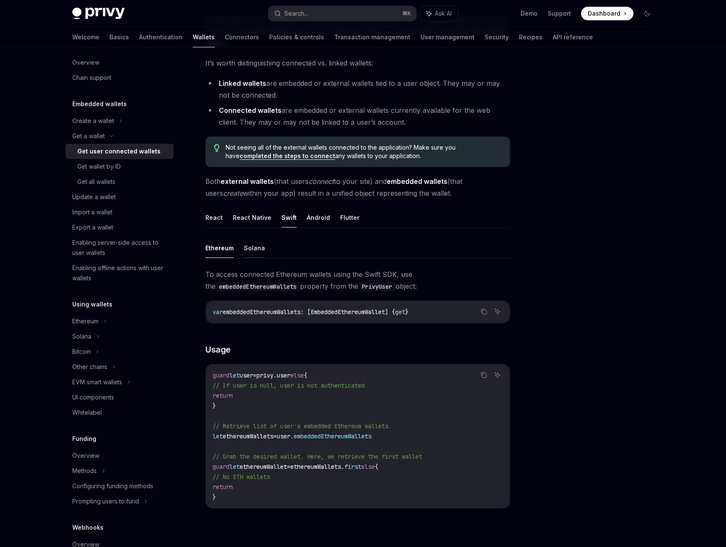
click at [259, 247] on button "Solana" at bounding box center [254, 248] width 21 height 20
type textarea "*"
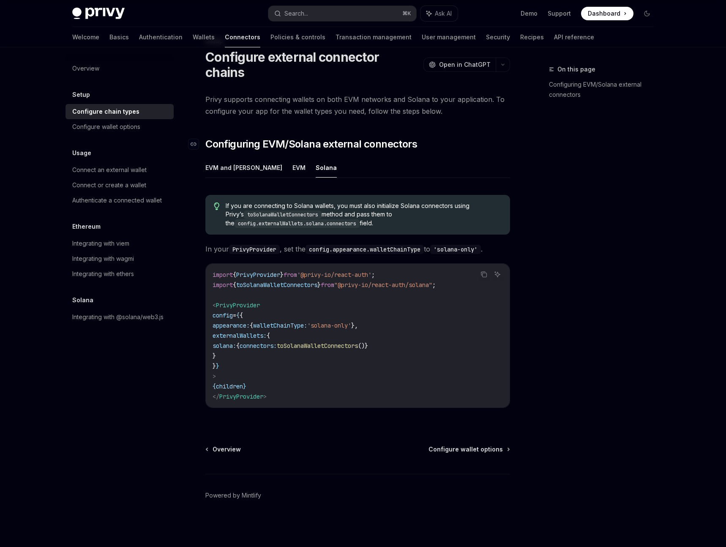
scroll to position [28, 0]
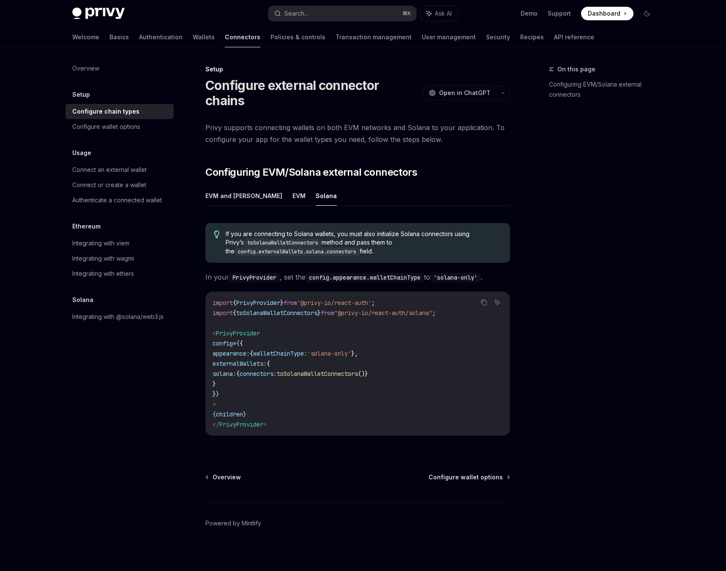
scroll to position [4, 0]
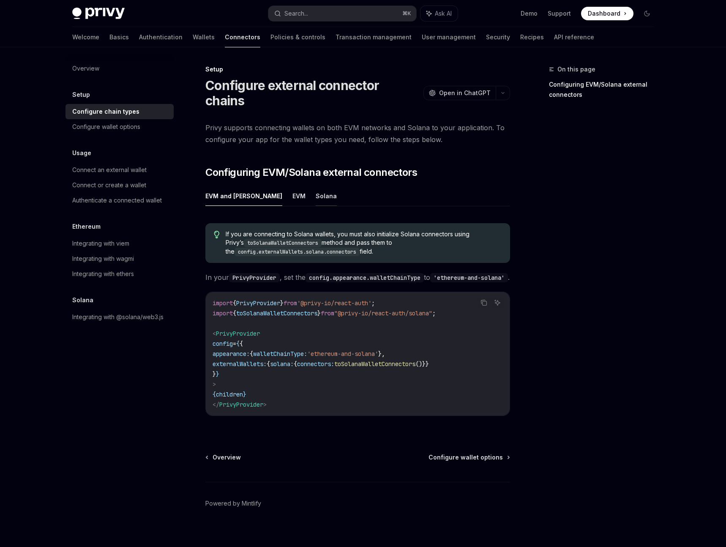
click at [315, 196] on button "Solana" at bounding box center [325, 196] width 21 height 20
type textarea "*"
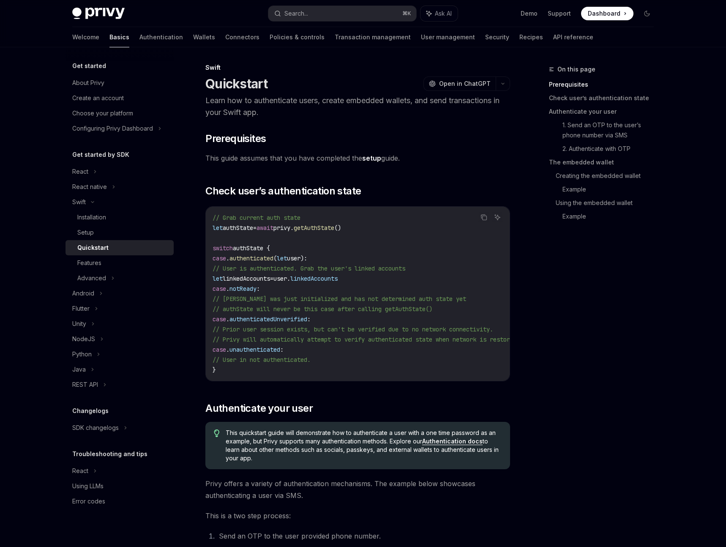
scroll to position [1, 0]
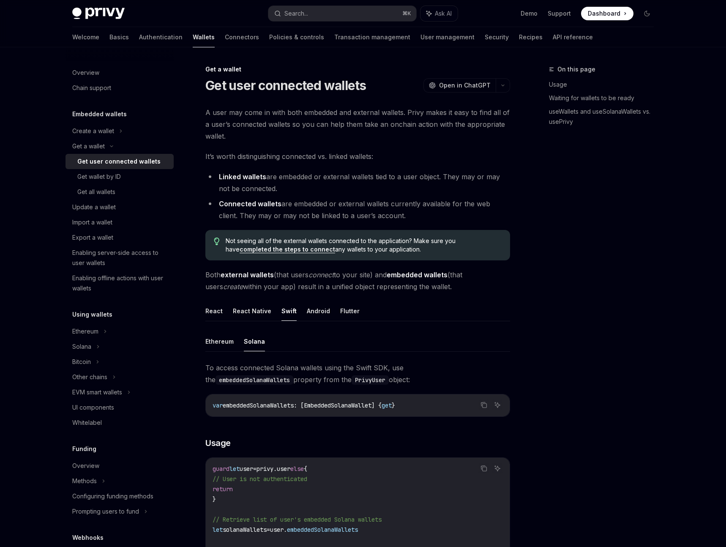
drag, startPoint x: 208, startPoint y: 87, endPoint x: 433, endPoint y: 407, distance: 390.8
click at [433, 409] on div "Get a wallet Get user connected wallets OpenAI Open in ChatGPT OpenAI Open in C…" at bounding box center [278, 402] width 466 height 676
copy div "Lor ipsu dolorsita consect AdipIS Elit se DoeiUSM TempOR Inci ut LaboREE D magn…"
